Goal: Contribute content: Contribute content

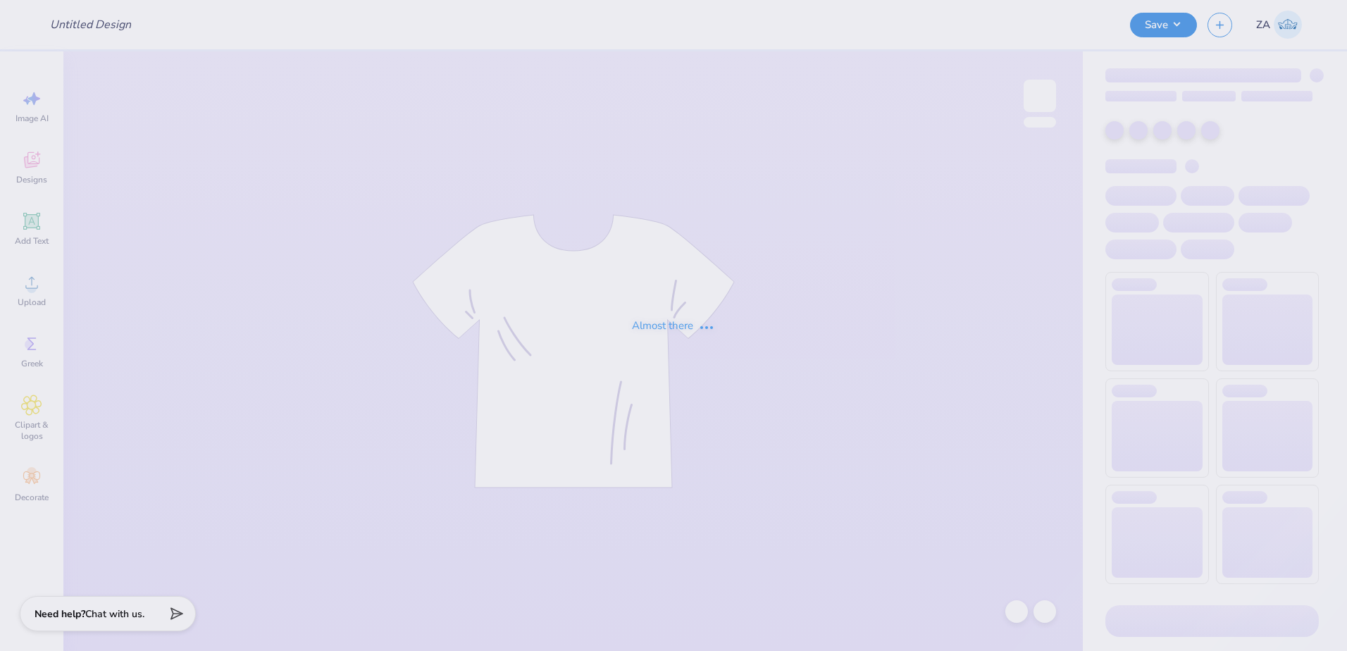
type input "bear hoodie"
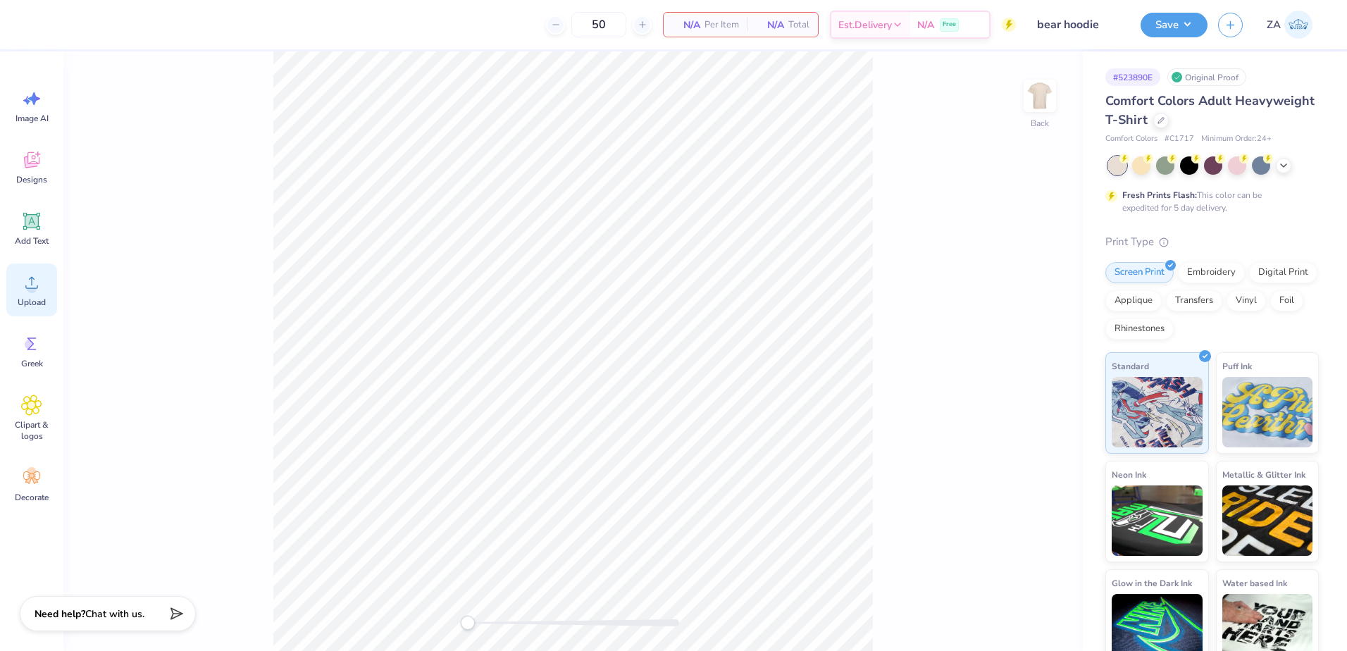
click at [46, 285] on div "Upload" at bounding box center [31, 289] width 51 height 53
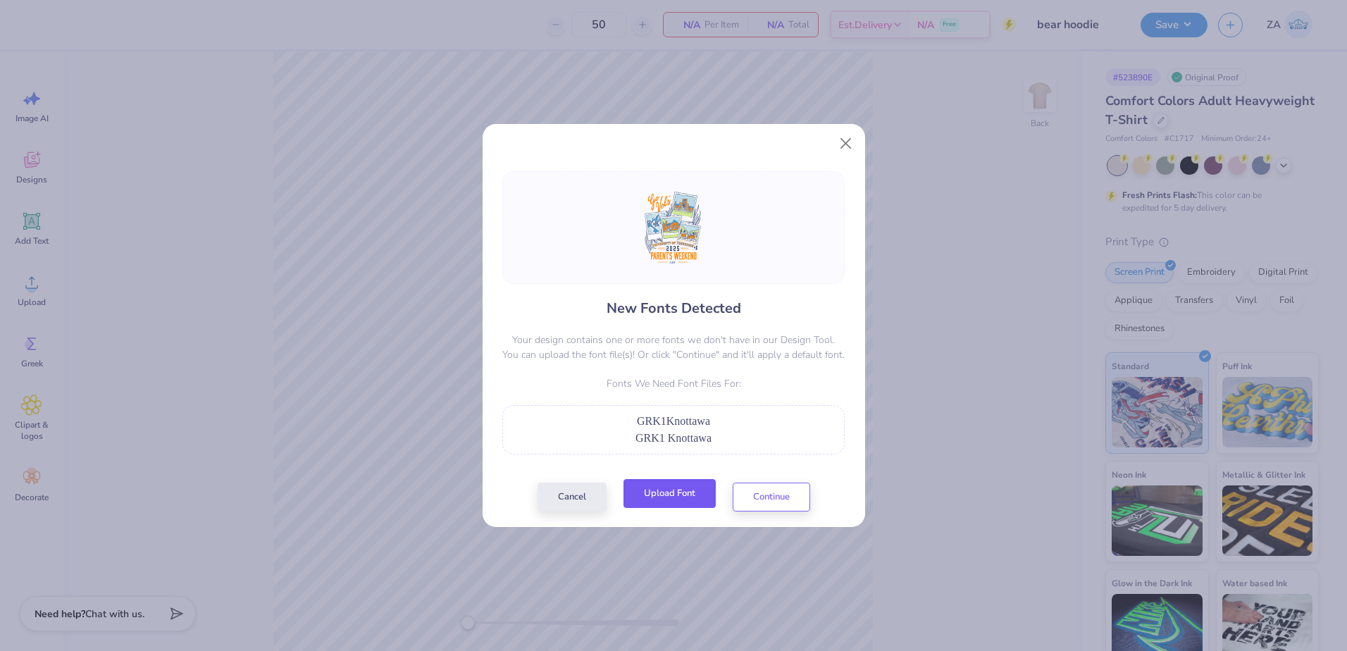
click at [697, 500] on button "Upload Font" at bounding box center [670, 493] width 92 height 29
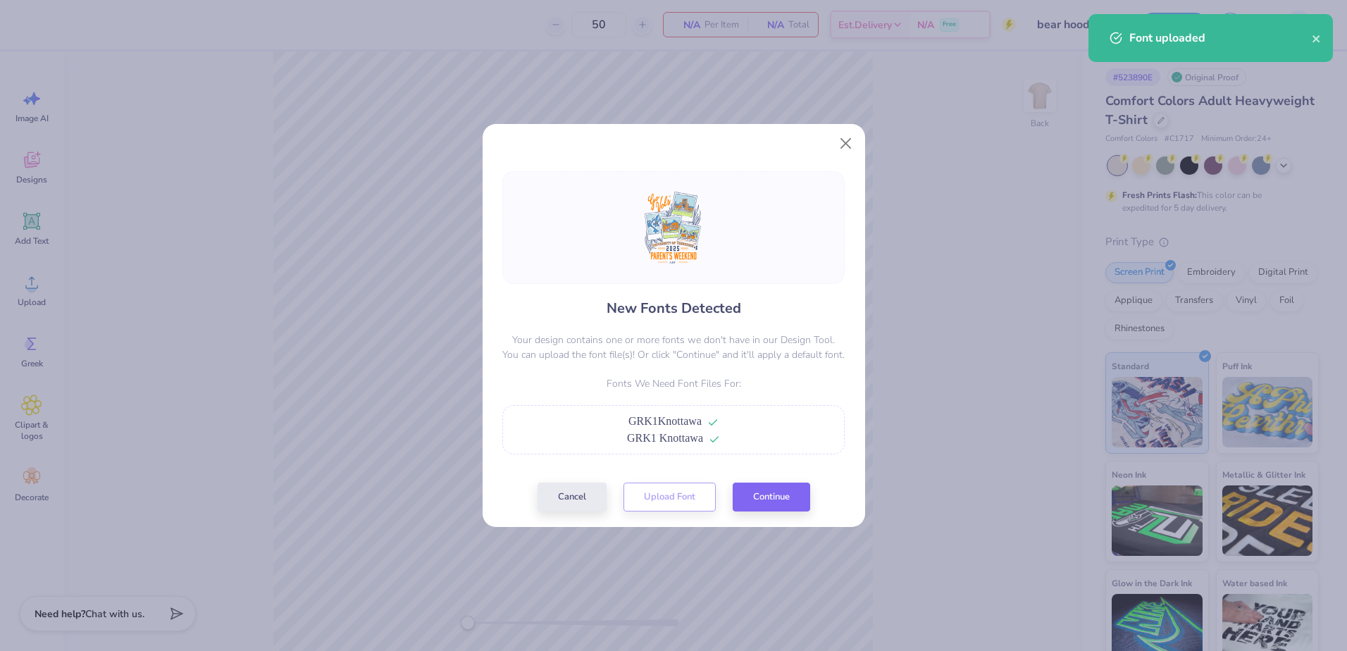
click at [769, 481] on div "New Fonts Detected Your design contains one or more fonts we don't have in our …" at bounding box center [673, 341] width 351 height 340
click at [765, 488] on button "Continue" at bounding box center [771, 493] width 77 height 29
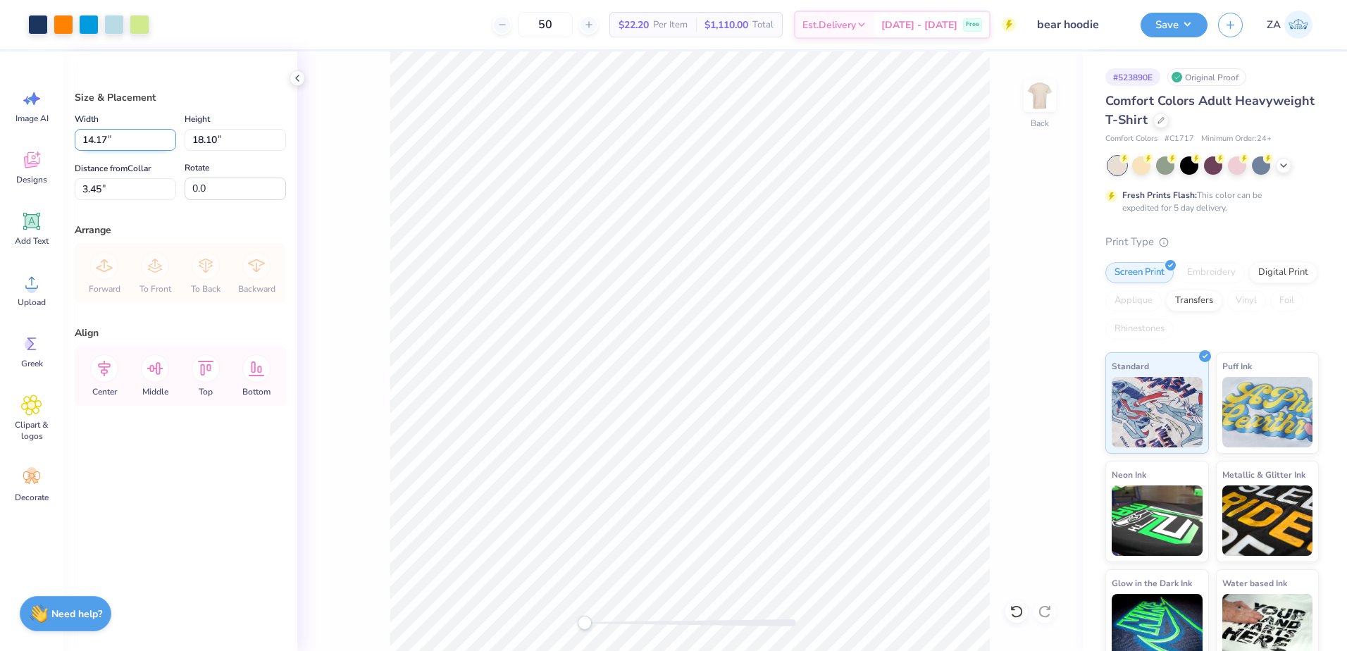
drag, startPoint x: 137, startPoint y: 140, endPoint x: 81, endPoint y: 141, distance: 56.4
click at [81, 141] on input "14.17" at bounding box center [125, 140] width 101 height 22
type input "12.50"
type input "15.96"
type input "4.52"
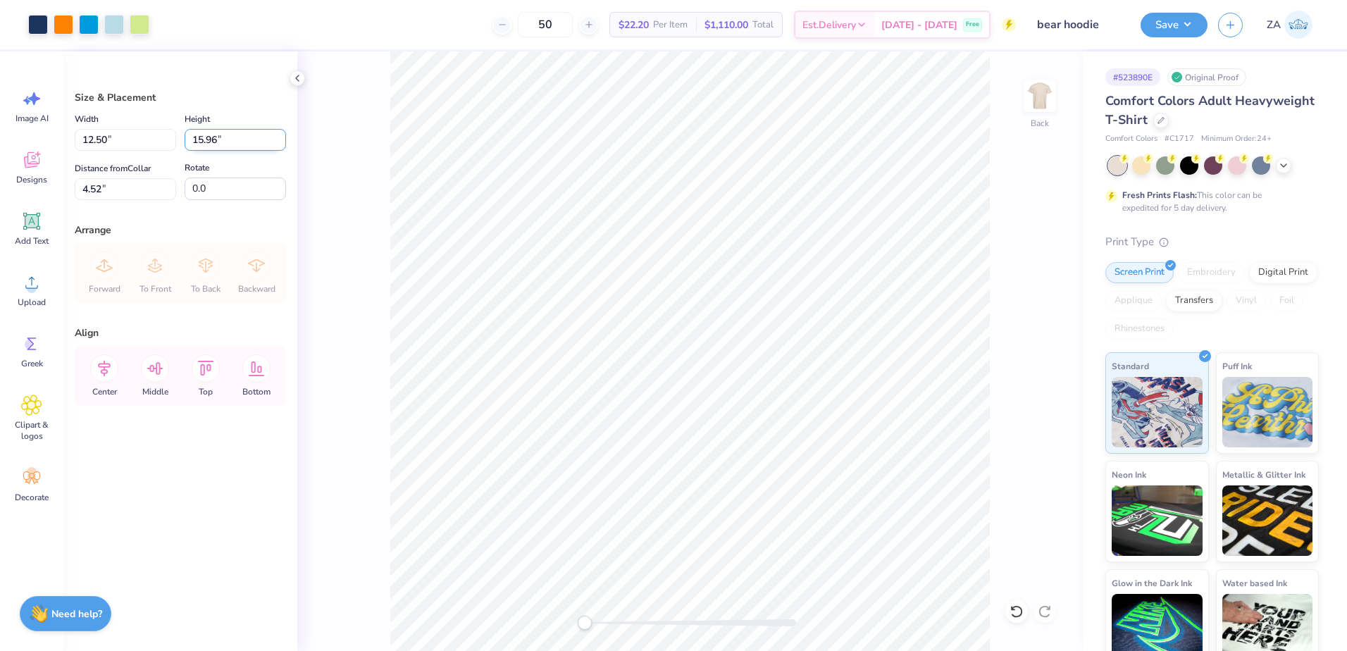
drag, startPoint x: 225, startPoint y: 141, endPoint x: 197, endPoint y: 143, distance: 29.0
click at [197, 143] on input "15.96" at bounding box center [235, 140] width 101 height 22
type input "1"
type input "14.00"
type input "10.96"
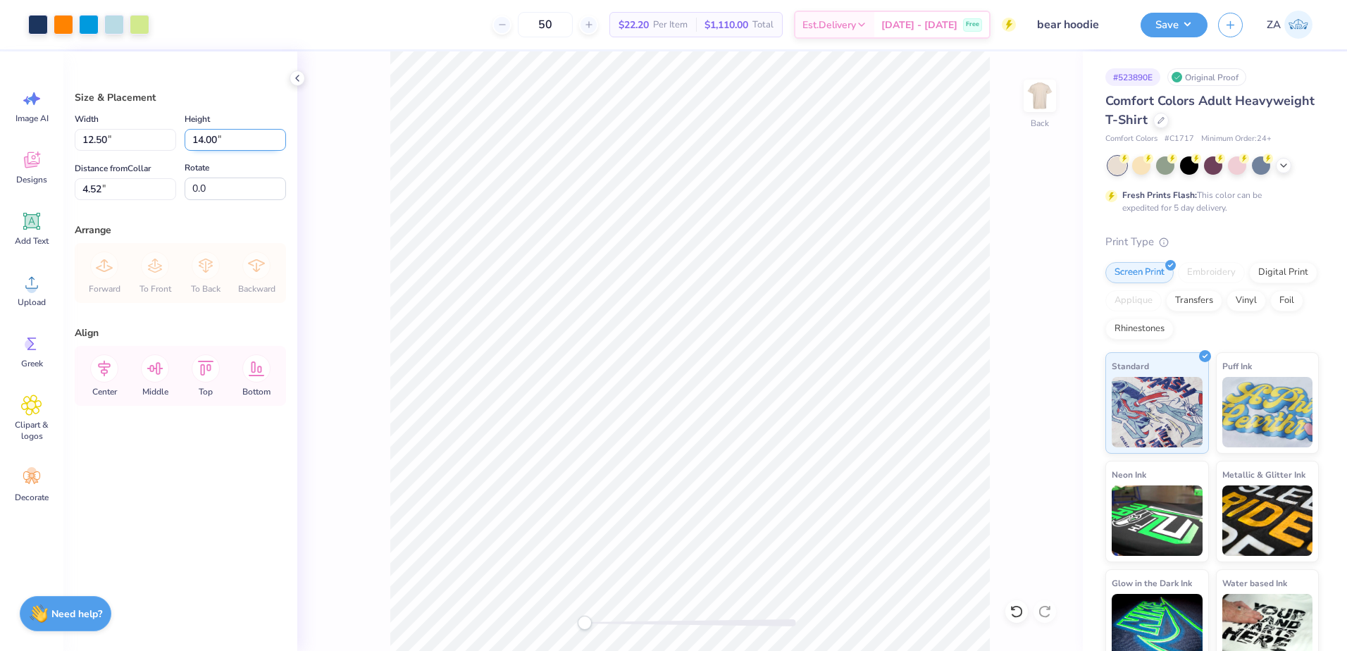
type input "5.50"
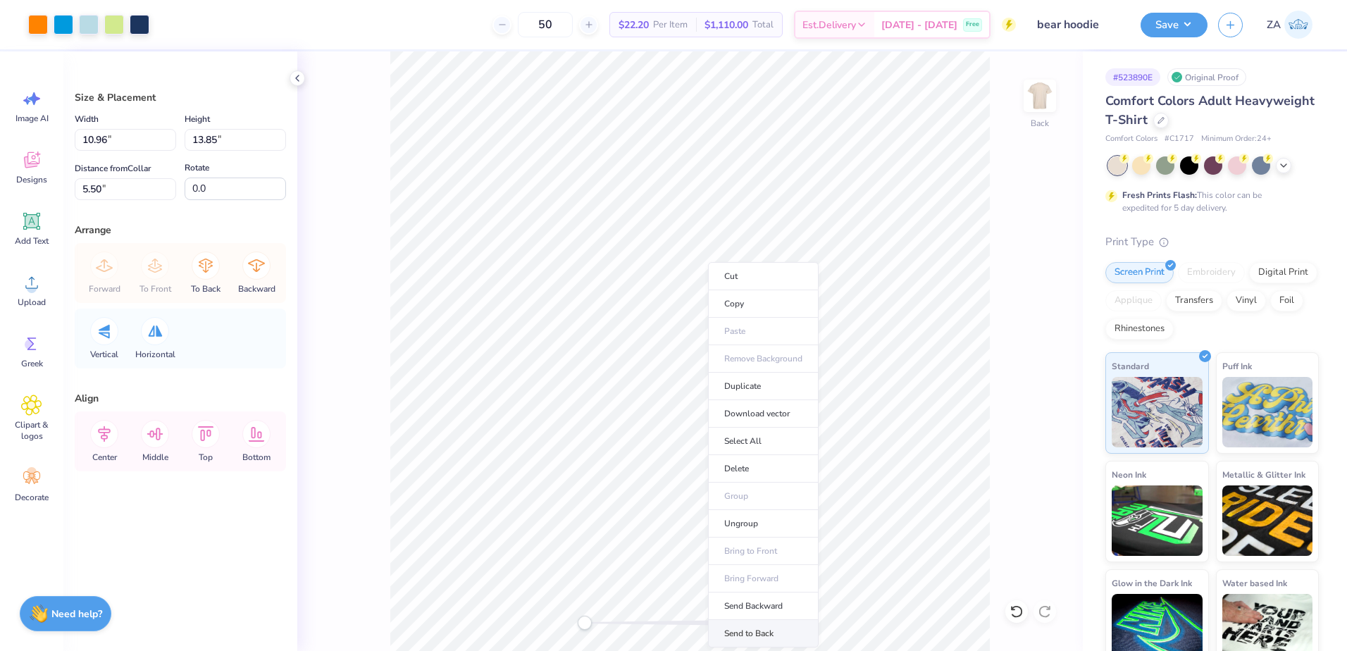
click at [751, 631] on li "Send to Back" at bounding box center [763, 633] width 111 height 27
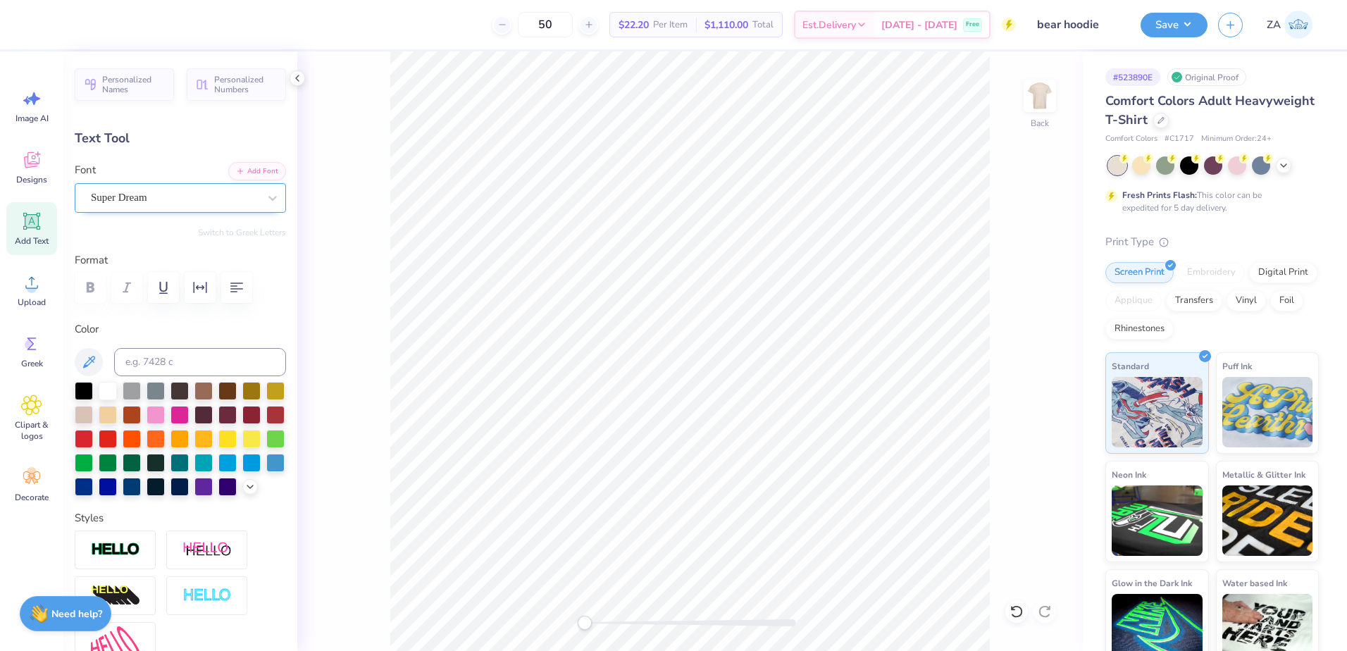
click at [185, 194] on div "Super Dream" at bounding box center [174, 198] width 170 height 22
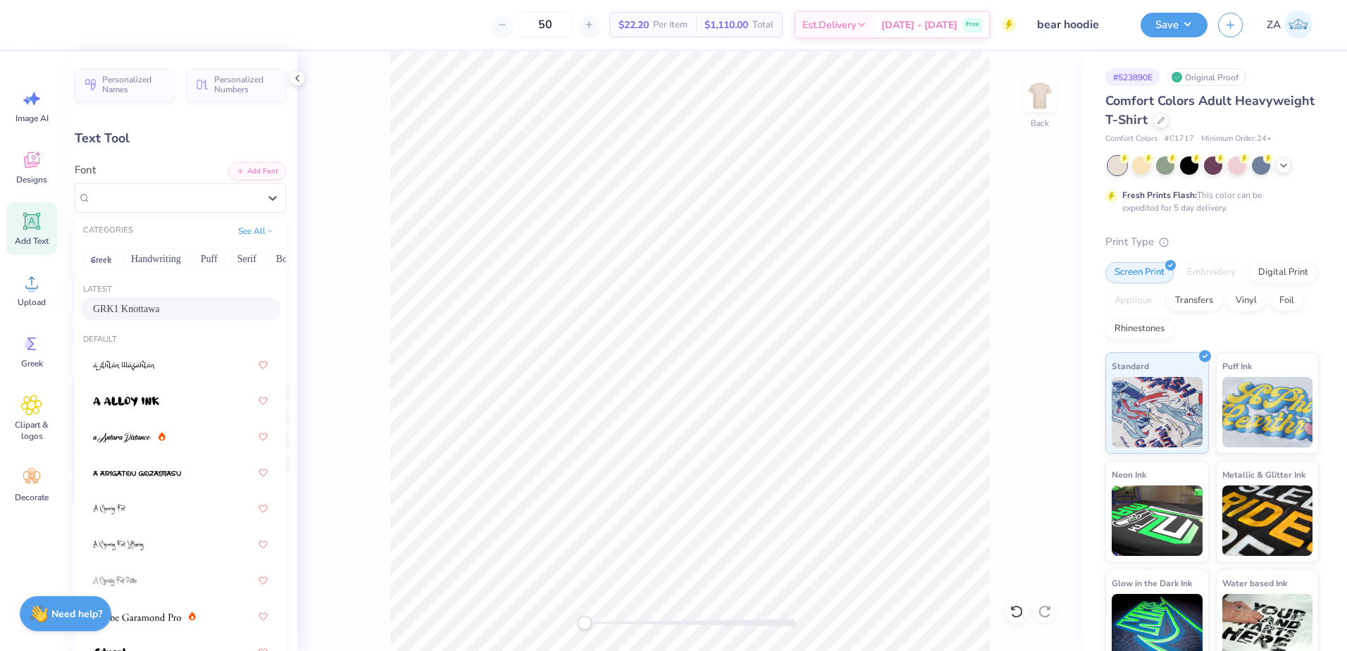
click at [160, 309] on span "GRK1 Knottawa" at bounding box center [126, 309] width 67 height 15
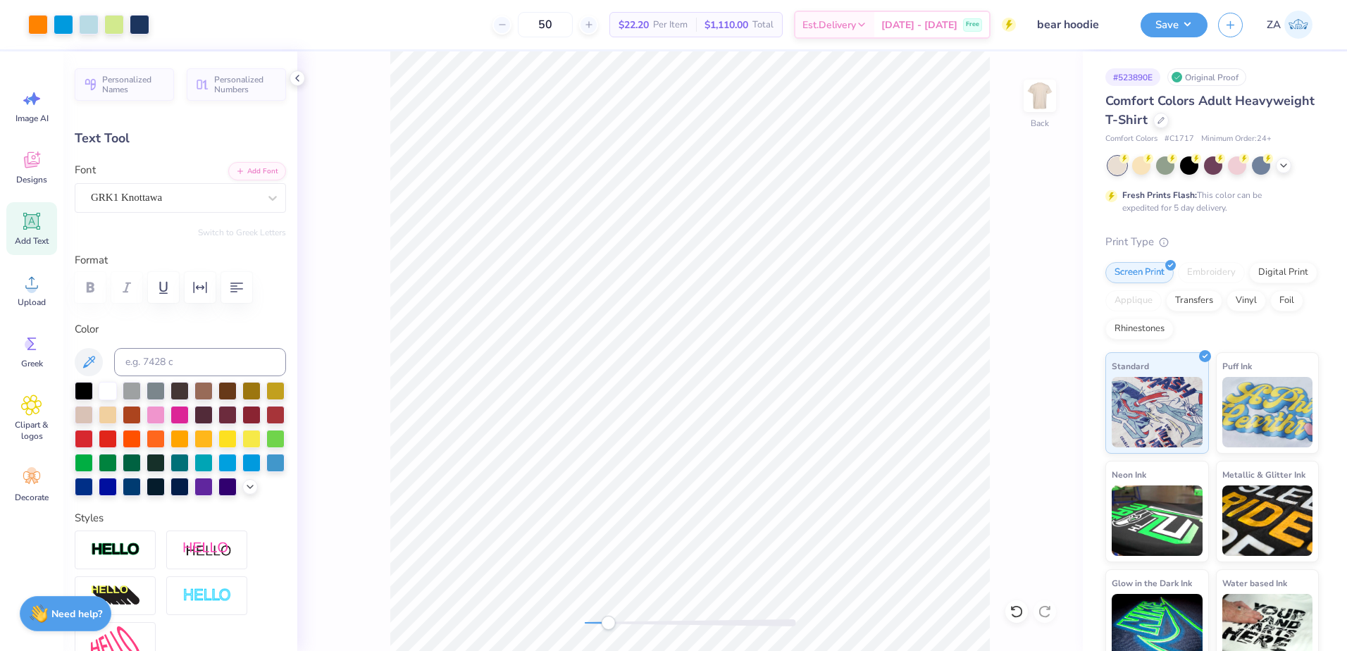
drag, startPoint x: 588, startPoint y: 620, endPoint x: 608, endPoint y: 620, distance: 19.7
click at [608, 620] on div "Accessibility label" at bounding box center [608, 623] width 14 height 14
type input "1.42"
type input "0.48"
type input "19.06"
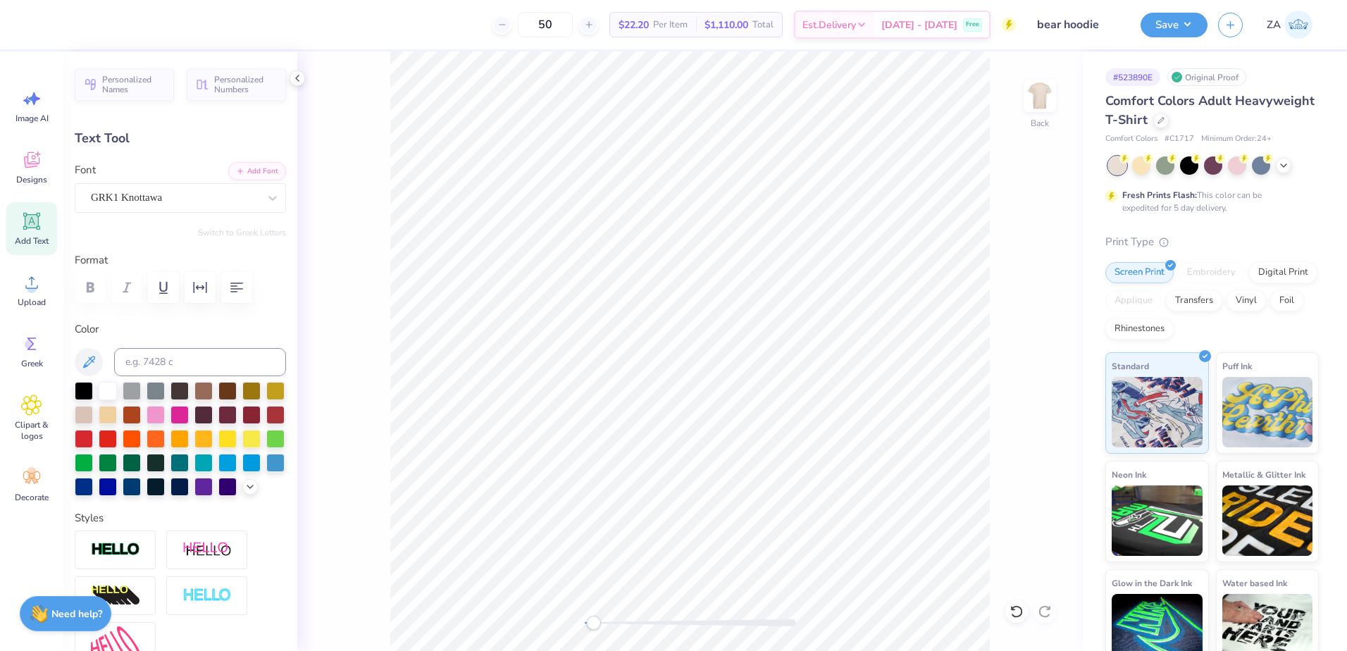
drag, startPoint x: 605, startPoint y: 624, endPoint x: 581, endPoint y: 627, distance: 24.8
click at [586, 627] on div "Accessibility label" at bounding box center [593, 623] width 14 height 14
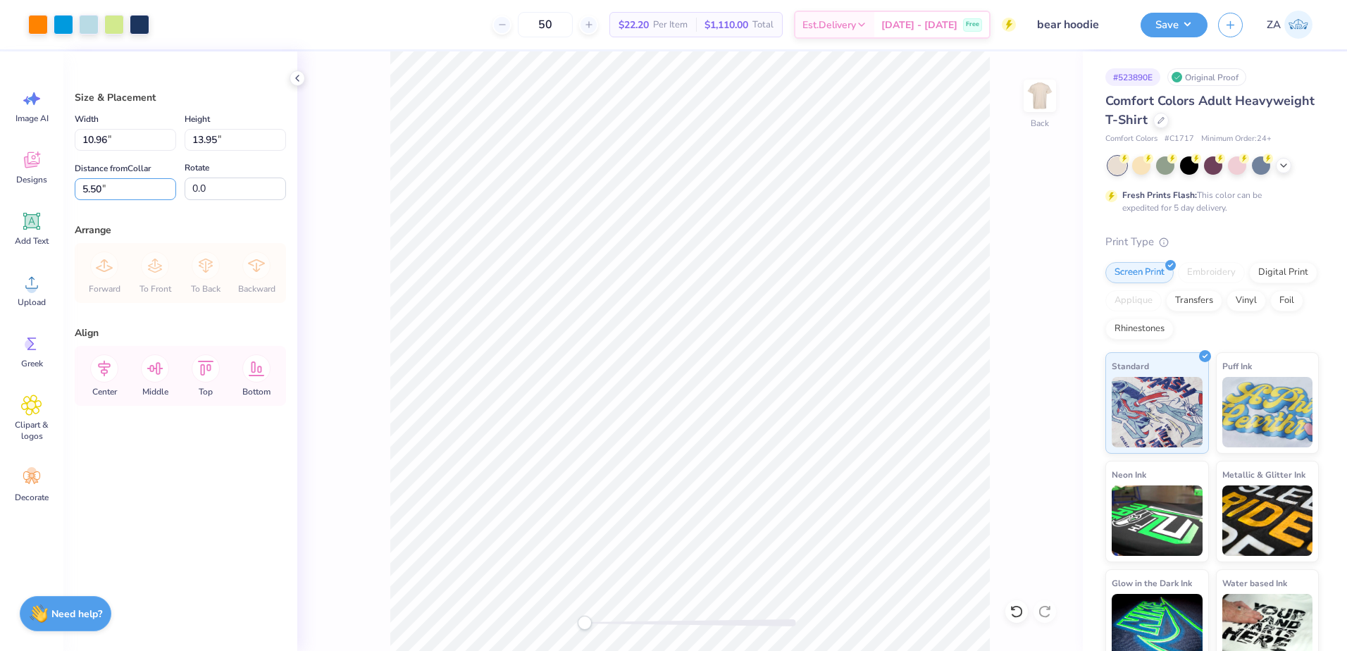
drag, startPoint x: 139, startPoint y: 187, endPoint x: 73, endPoint y: 185, distance: 65.5
click at [73, 185] on div "Size & Placement Width 10.96 10.96 " Height 13.95 13.95 " Distance from Collar …" at bounding box center [180, 351] width 234 height 600
drag, startPoint x: 227, startPoint y: 137, endPoint x: 192, endPoint y: 137, distance: 35.2
click at [192, 137] on input "13.95" at bounding box center [235, 140] width 101 height 22
type input "14.00"
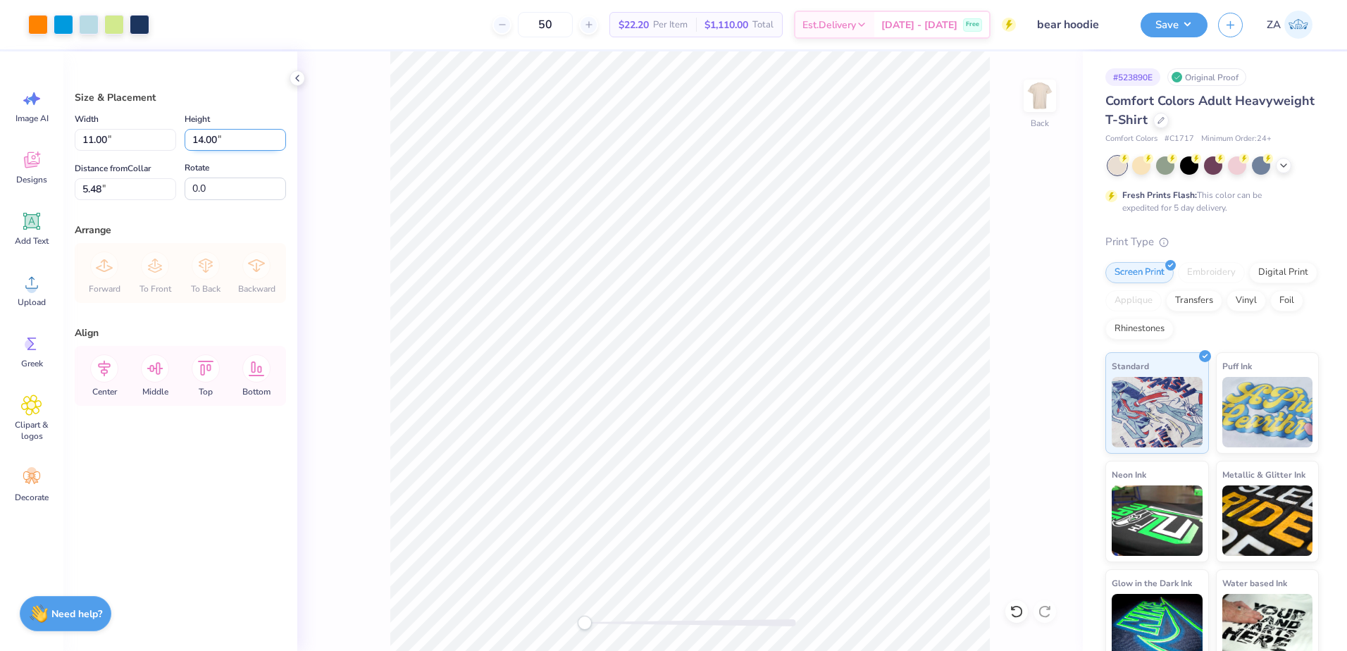
type input "11.00"
drag, startPoint x: 125, startPoint y: 197, endPoint x: 80, endPoint y: 196, distance: 45.1
click at [80, 196] on input "5.48" at bounding box center [125, 189] width 101 height 22
type input "3.00"
click at [991, 255] on div "Back" at bounding box center [690, 351] width 786 height 600
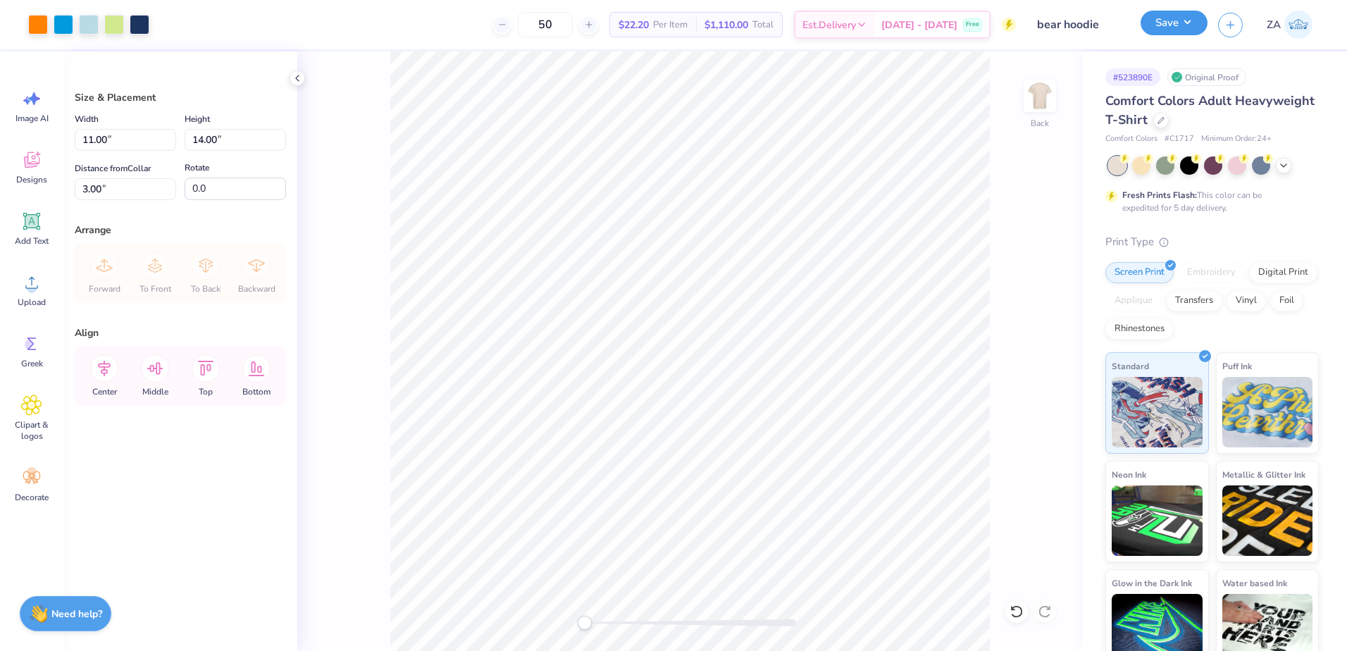
click at [1182, 30] on button "Save" at bounding box center [1174, 23] width 67 height 25
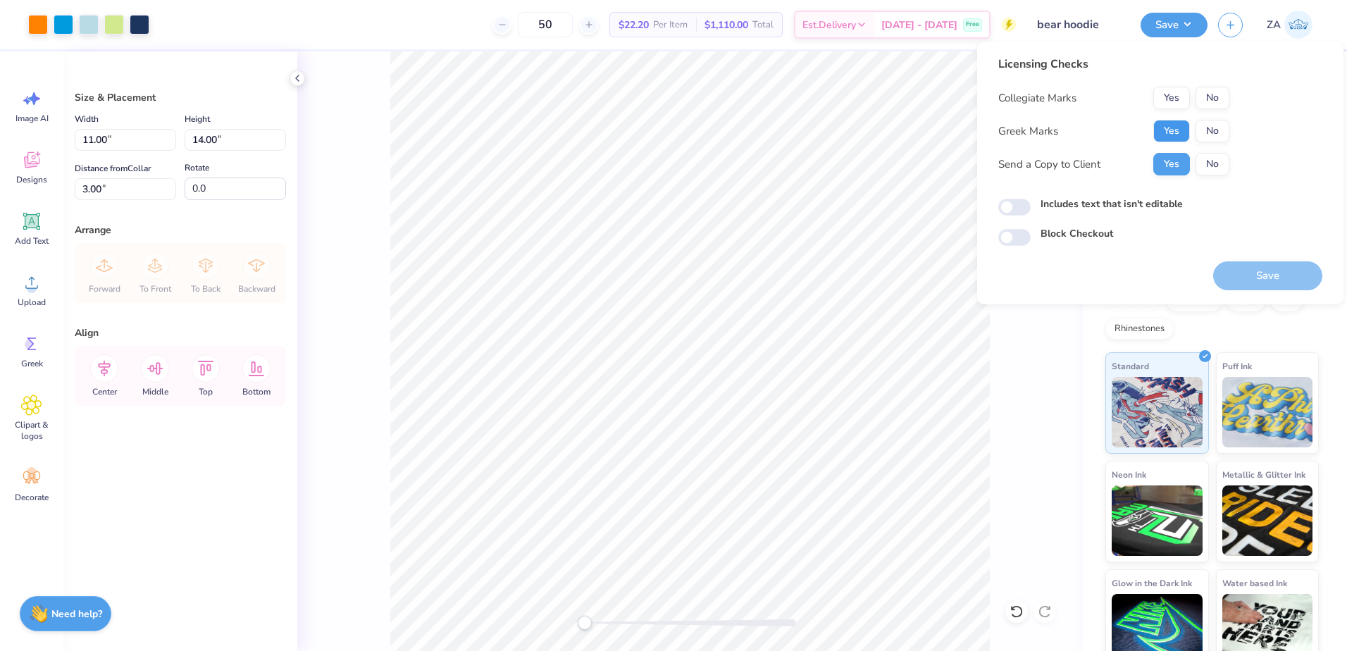
click at [1180, 125] on button "Yes" at bounding box center [1171, 131] width 37 height 23
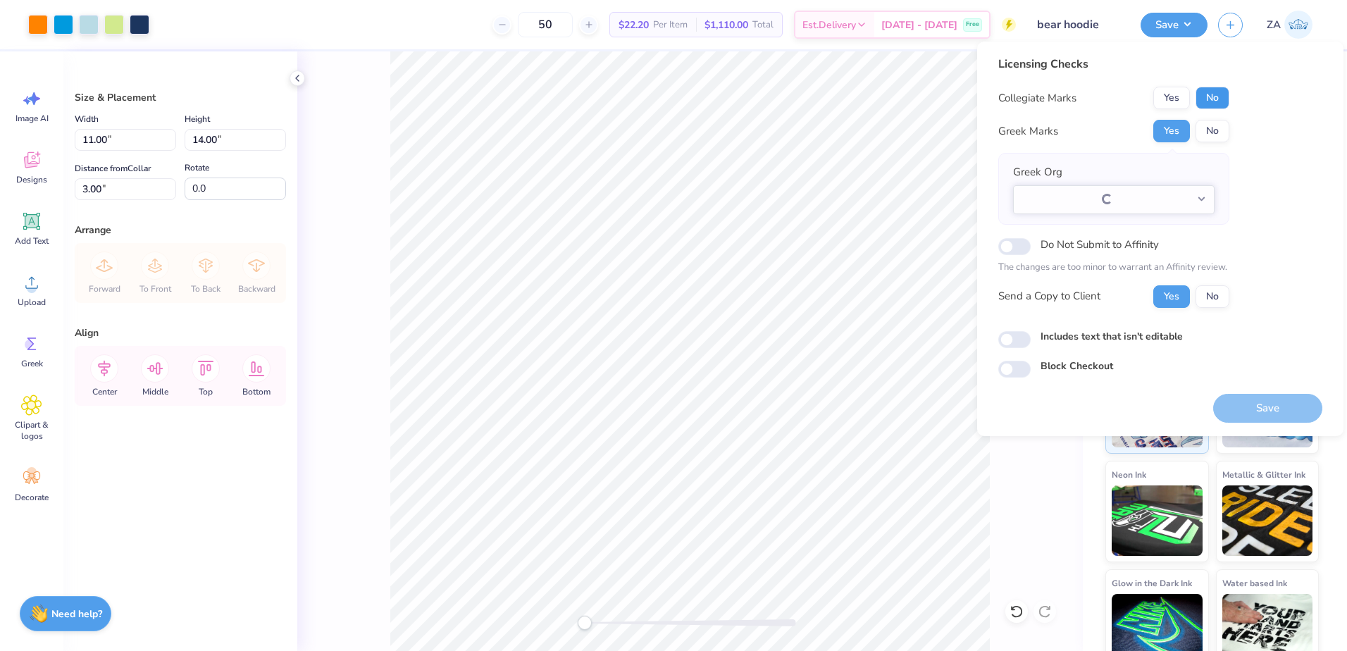
click at [1211, 101] on button "No" at bounding box center [1213, 98] width 34 height 23
click at [1171, 94] on button "Yes" at bounding box center [1171, 98] width 37 height 23
click at [1089, 209] on button "Select option" at bounding box center [1113, 199] width 201 height 29
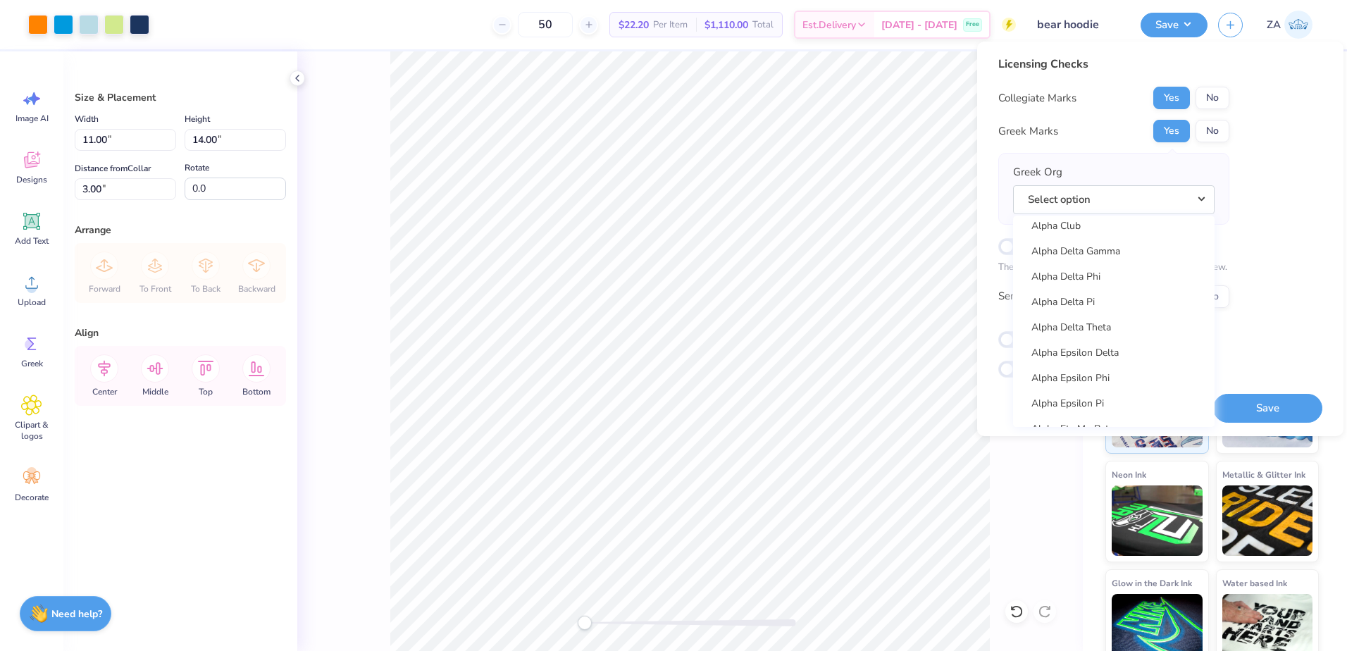
scroll to position [352, 0]
click at [1099, 337] on link "Alpha Epsilon Pi" at bounding box center [1114, 336] width 190 height 23
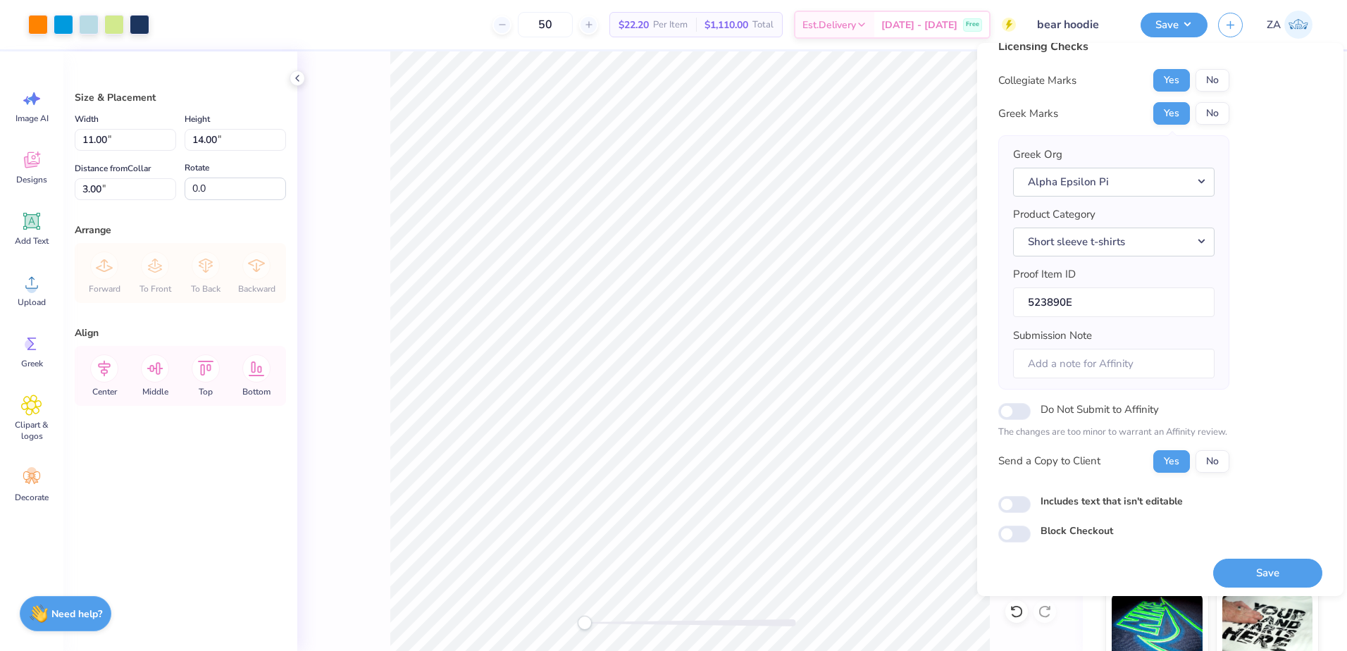
scroll to position [24, 0]
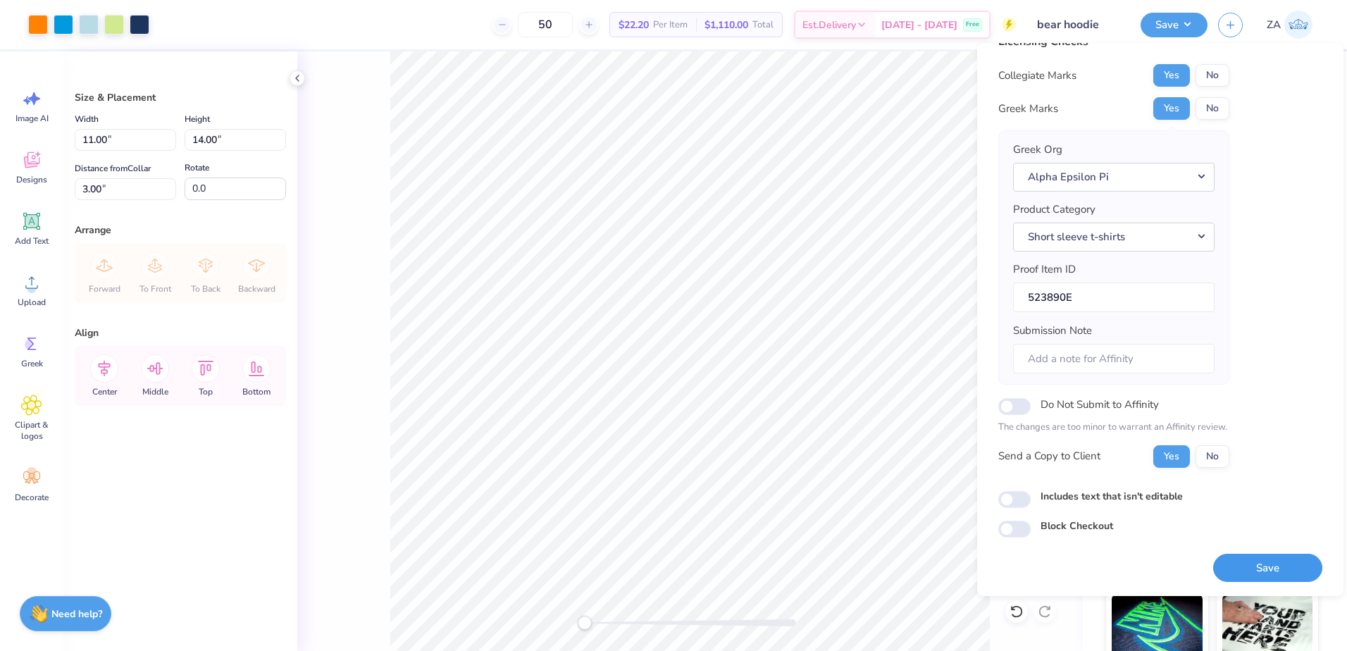
click at [1265, 568] on button "Save" at bounding box center [1267, 568] width 109 height 29
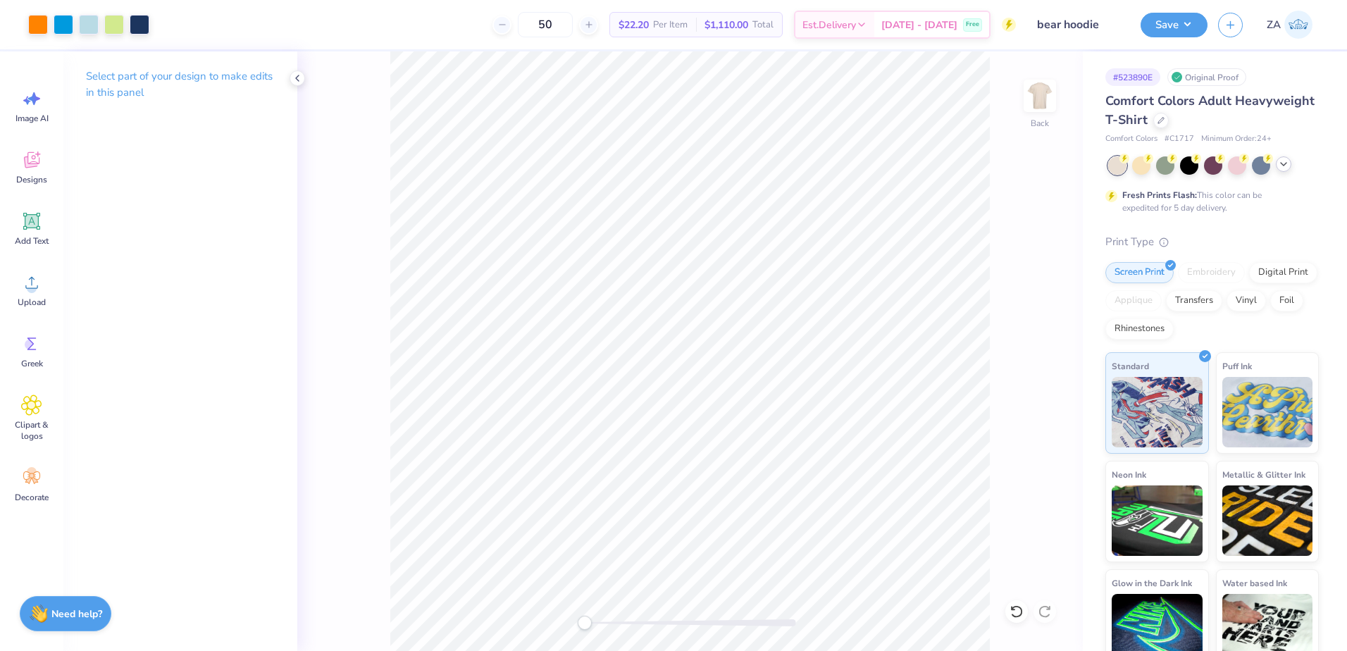
click at [1282, 173] on div at bounding box center [1213, 165] width 211 height 18
click at [1284, 169] on icon at bounding box center [1283, 164] width 11 height 11
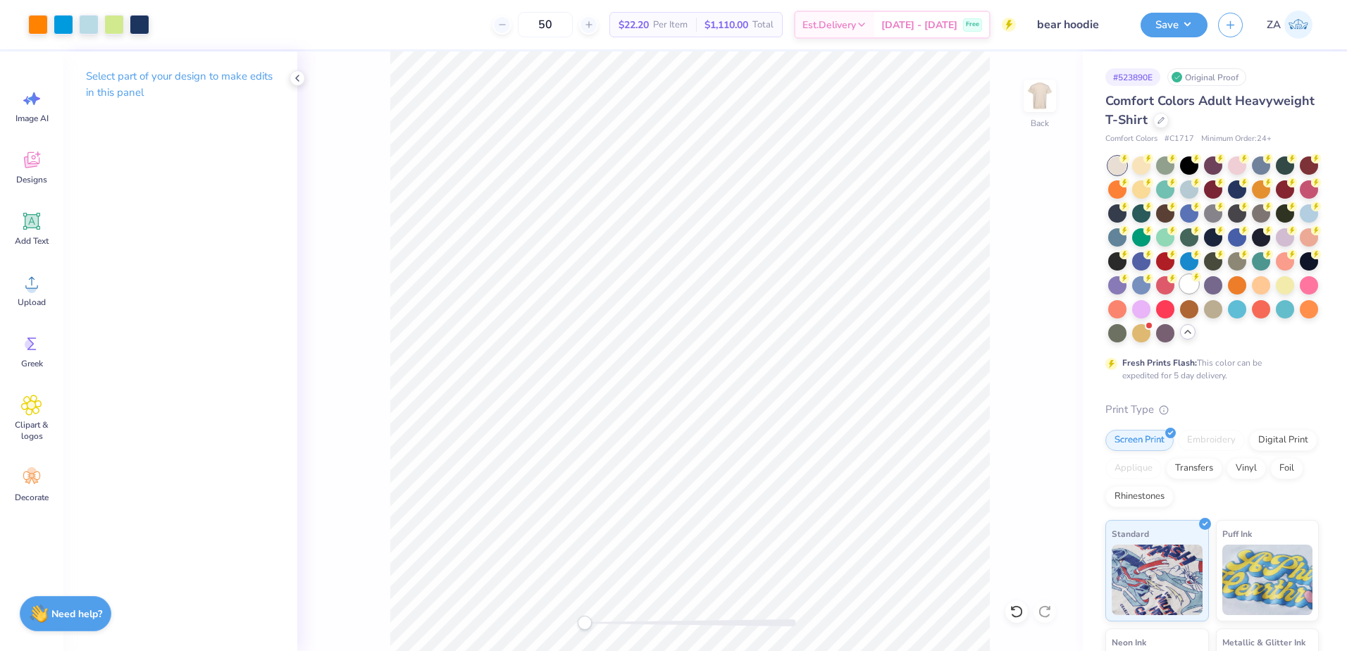
click at [1180, 293] on div at bounding box center [1189, 284] width 18 height 18
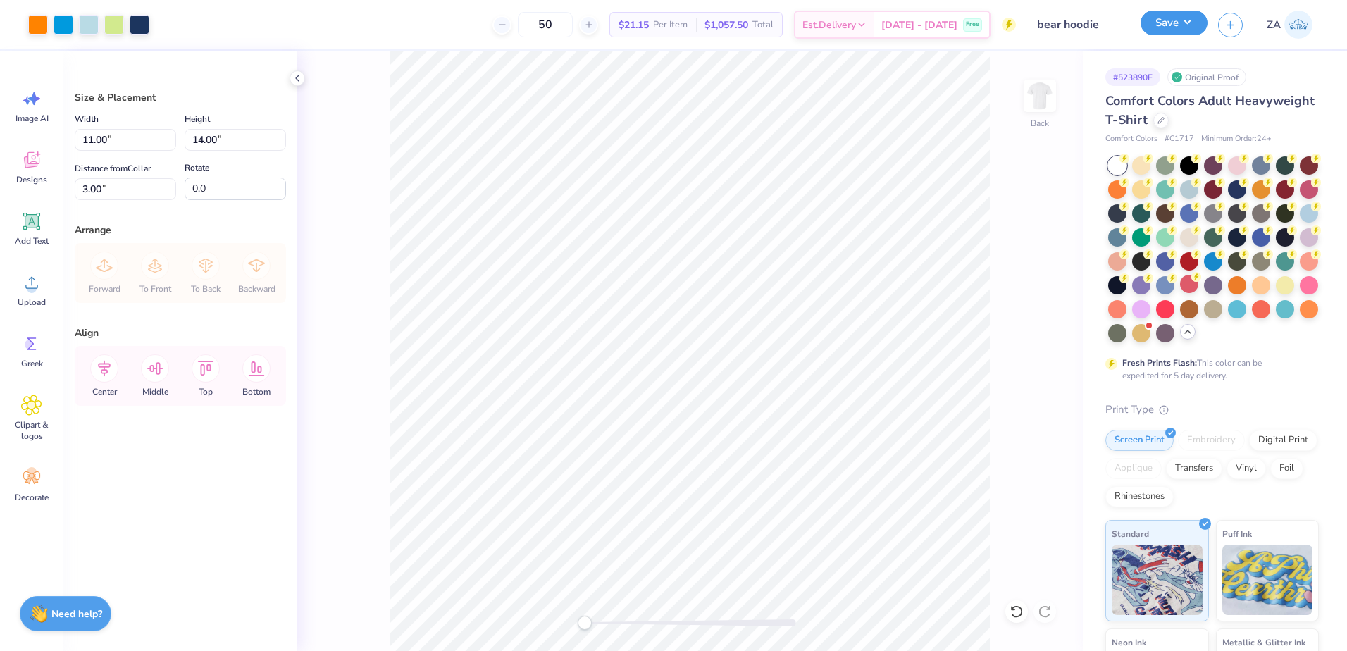
click at [1166, 27] on button "Save" at bounding box center [1174, 23] width 67 height 25
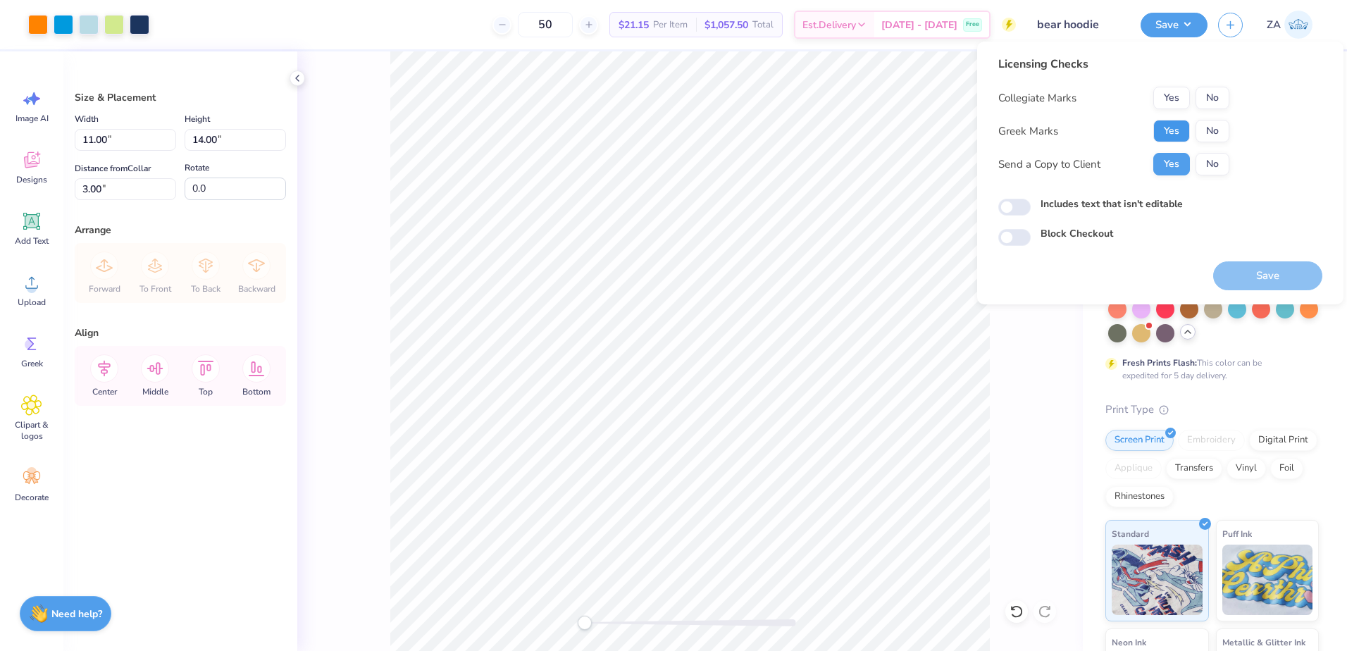
click at [1177, 128] on button "Yes" at bounding box center [1171, 131] width 37 height 23
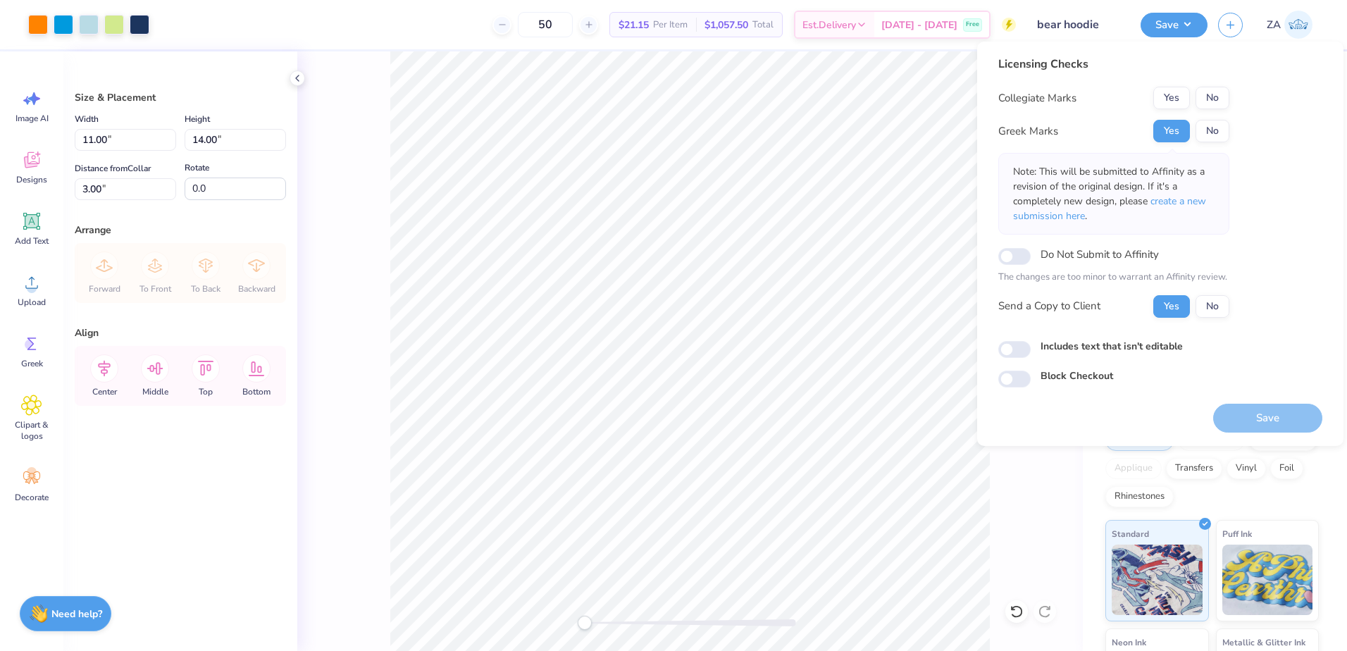
click at [1182, 103] on button "Yes" at bounding box center [1171, 98] width 37 height 23
click at [1239, 406] on button "Save" at bounding box center [1267, 418] width 109 height 29
